Goal: Navigation & Orientation: Find specific page/section

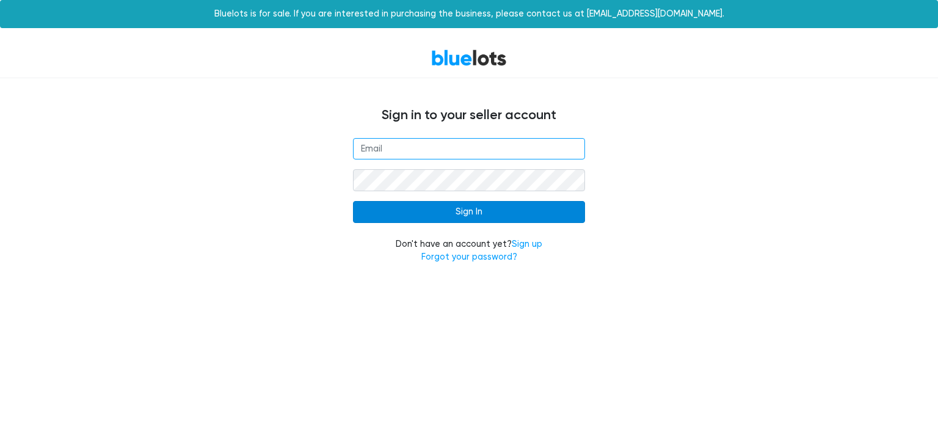
type input "[EMAIL_ADDRESS][DOMAIN_NAME]"
click at [550, 214] on input "Sign In" at bounding box center [469, 212] width 232 height 22
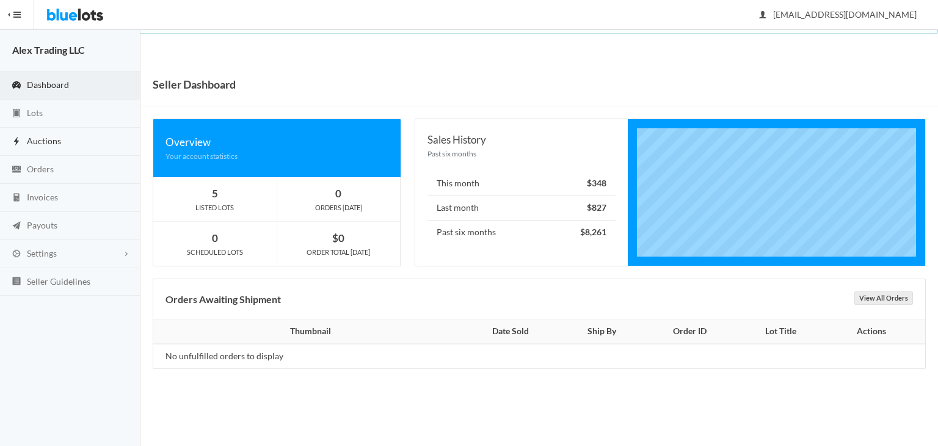
click at [65, 140] on link "Auctions" at bounding box center [70, 142] width 140 height 28
